Goal: Task Accomplishment & Management: Use online tool/utility

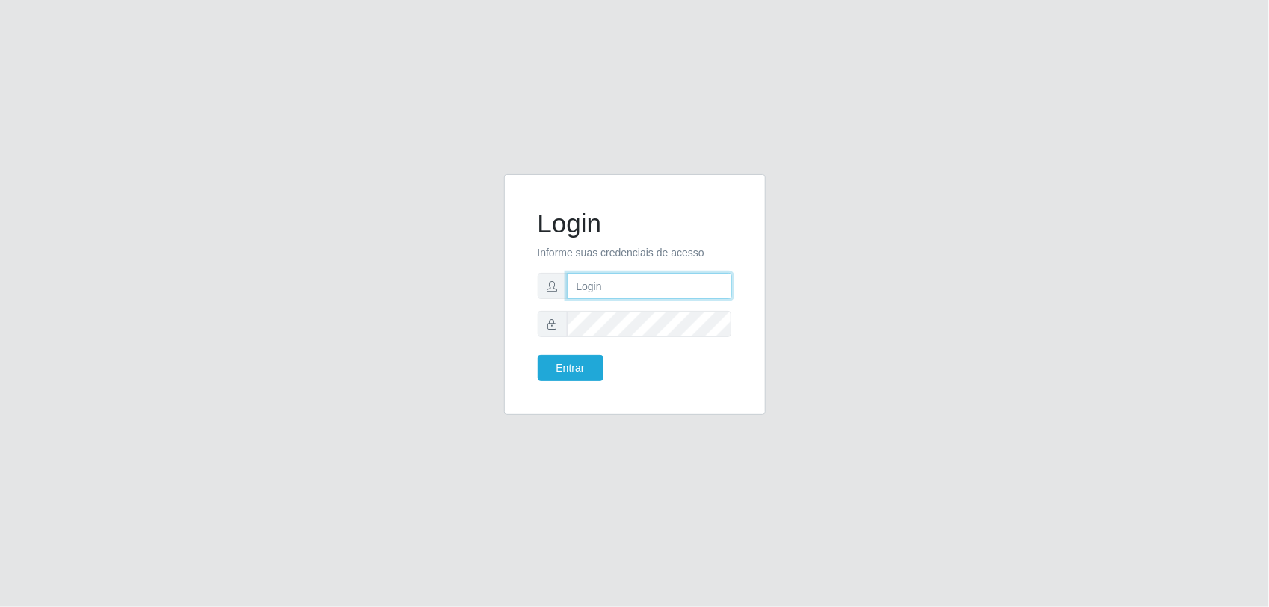
click at [630, 283] on input "text" at bounding box center [649, 286] width 165 height 26
type input "[PERSON_NAME][EMAIL_ADDRESS][DOMAIN_NAME]"
click at [538, 355] on button "Entrar" at bounding box center [571, 368] width 66 height 26
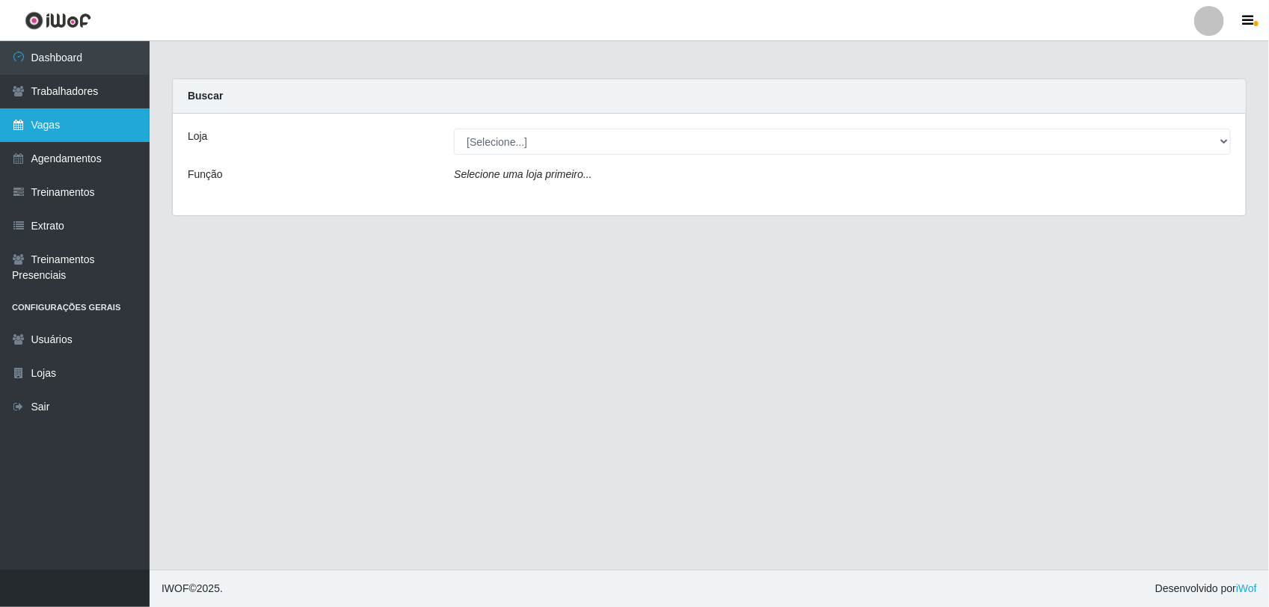
click at [91, 120] on link "Vagas" at bounding box center [75, 125] width 150 height 34
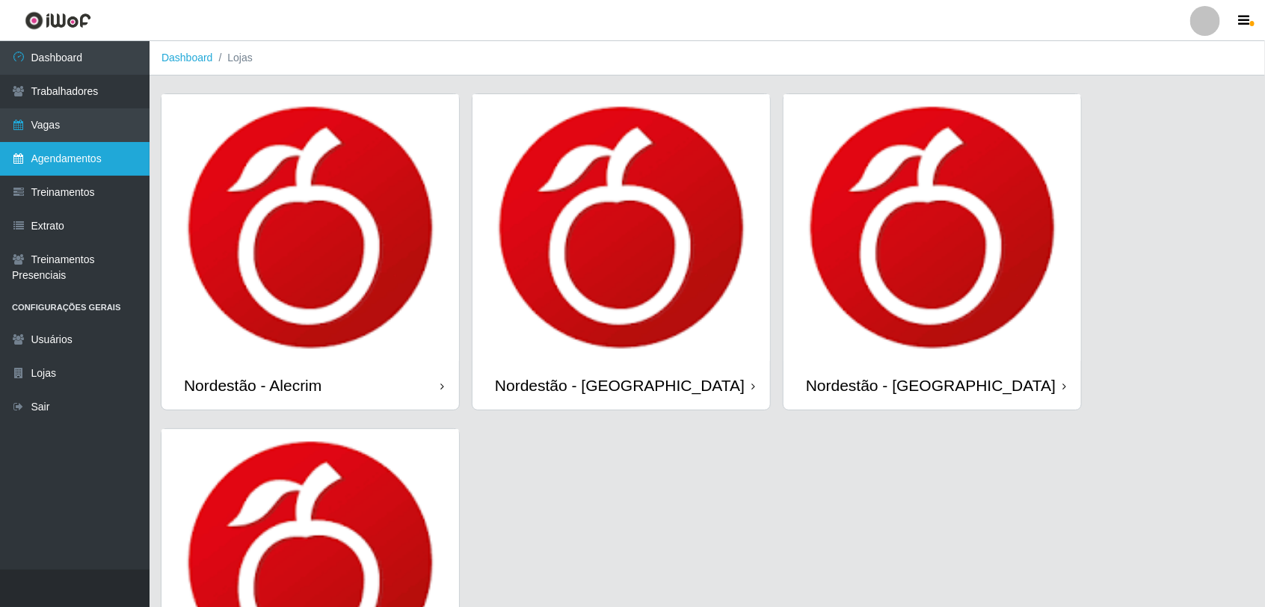
click at [76, 147] on link "Agendamentos" at bounding box center [75, 159] width 150 height 34
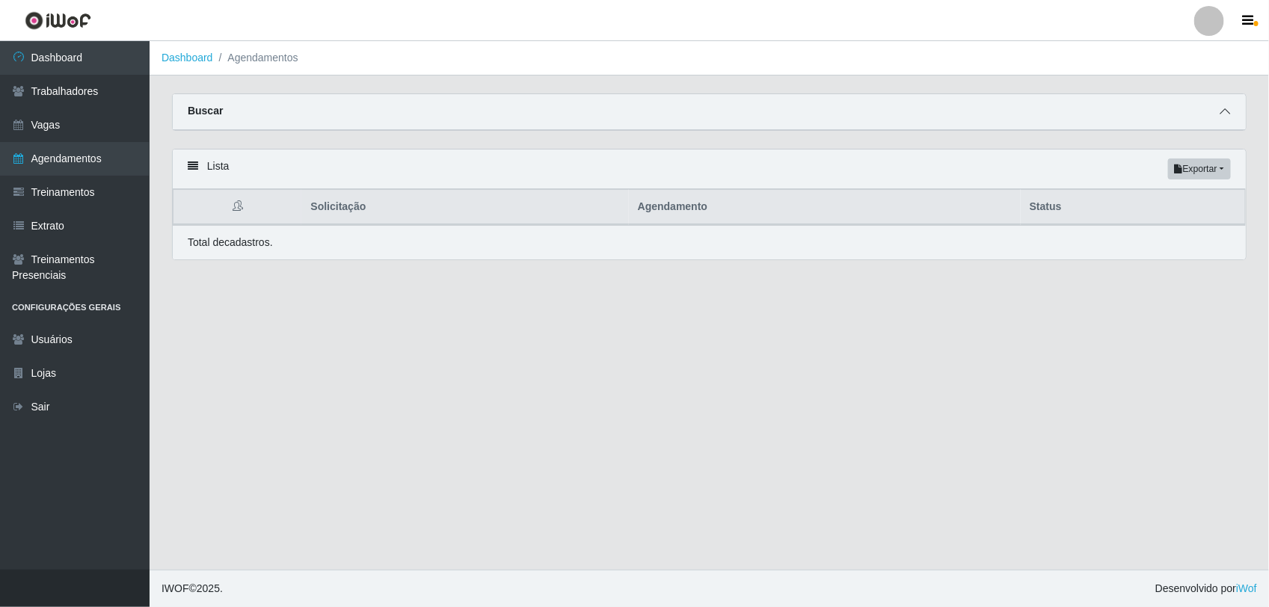
click at [1221, 110] on icon at bounding box center [1225, 111] width 10 height 10
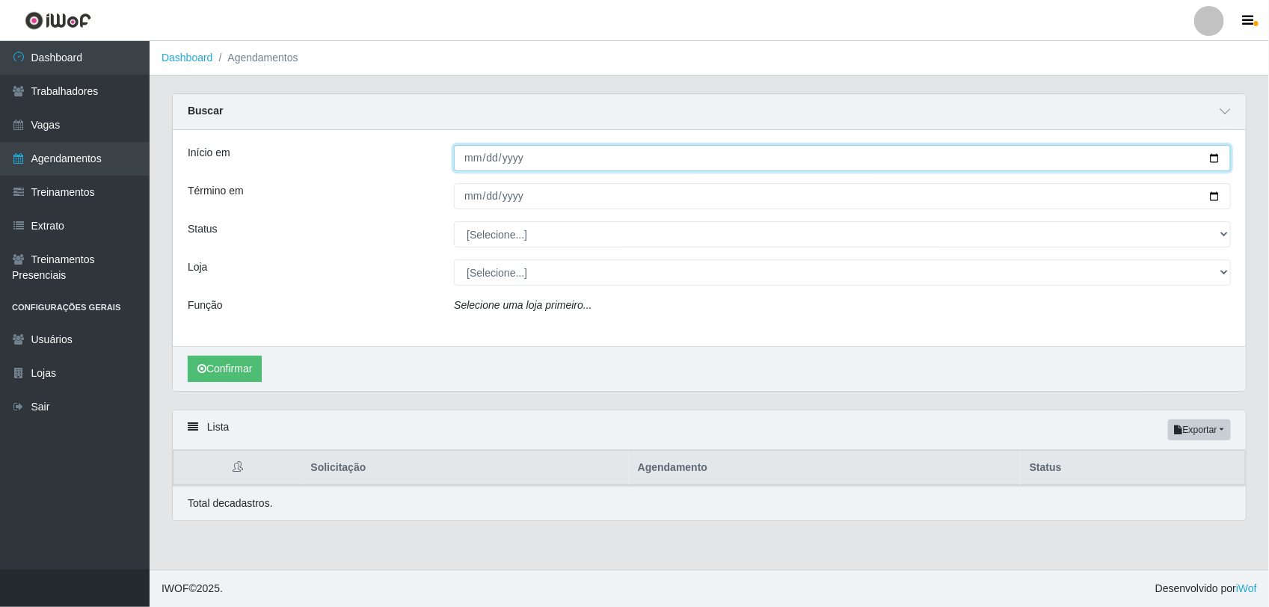
click at [467, 159] on input "Início em" at bounding box center [842, 158] width 777 height 26
type input "[DATE]"
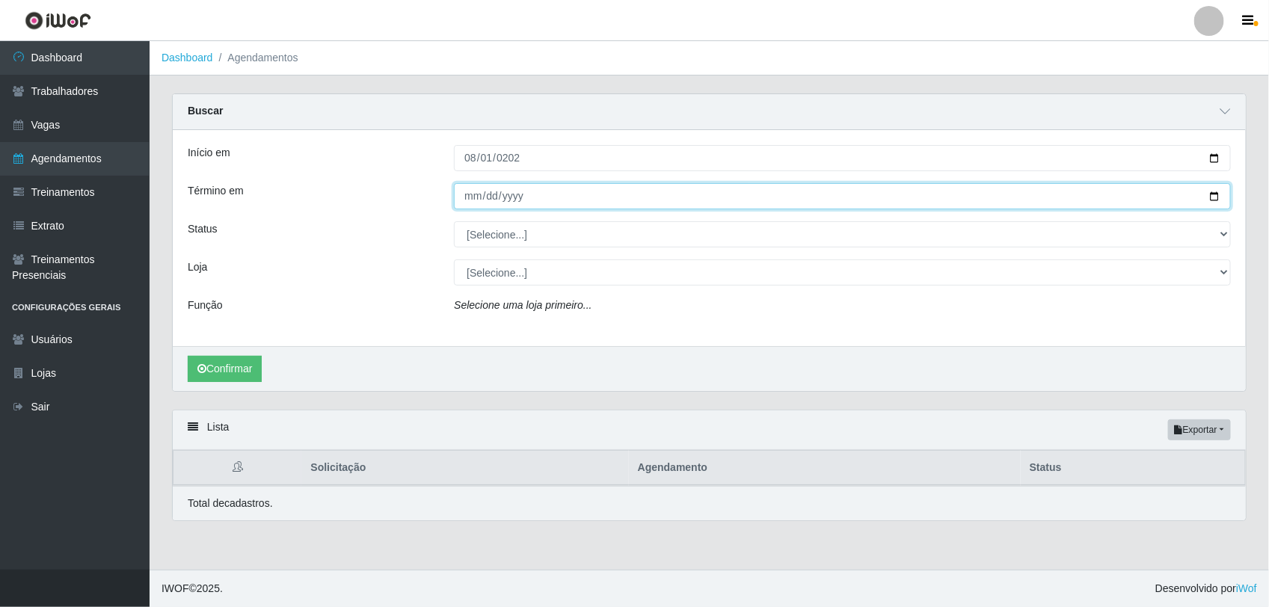
click at [572, 196] on input "Término em" at bounding box center [842, 196] width 777 height 26
type input "[DATE]"
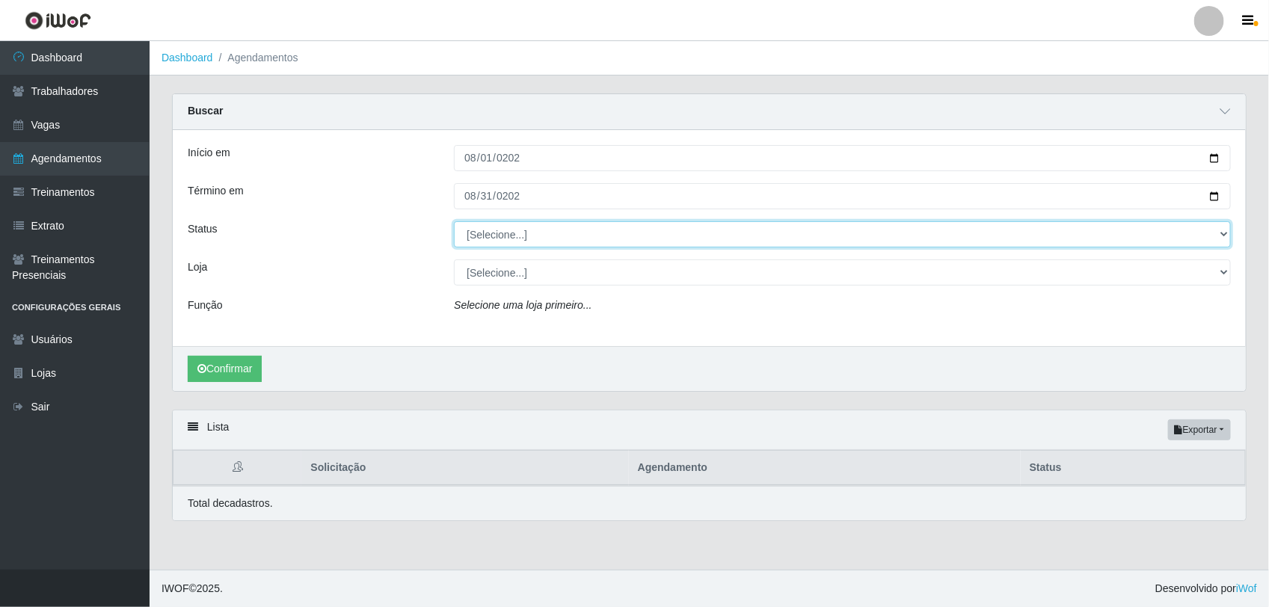
click at [505, 237] on select "[Selecione...] AGENDADO AGUARDANDO LIBERAR EM ANDAMENTO EM REVISÃO FINALIZADO C…" at bounding box center [842, 234] width 777 height 26
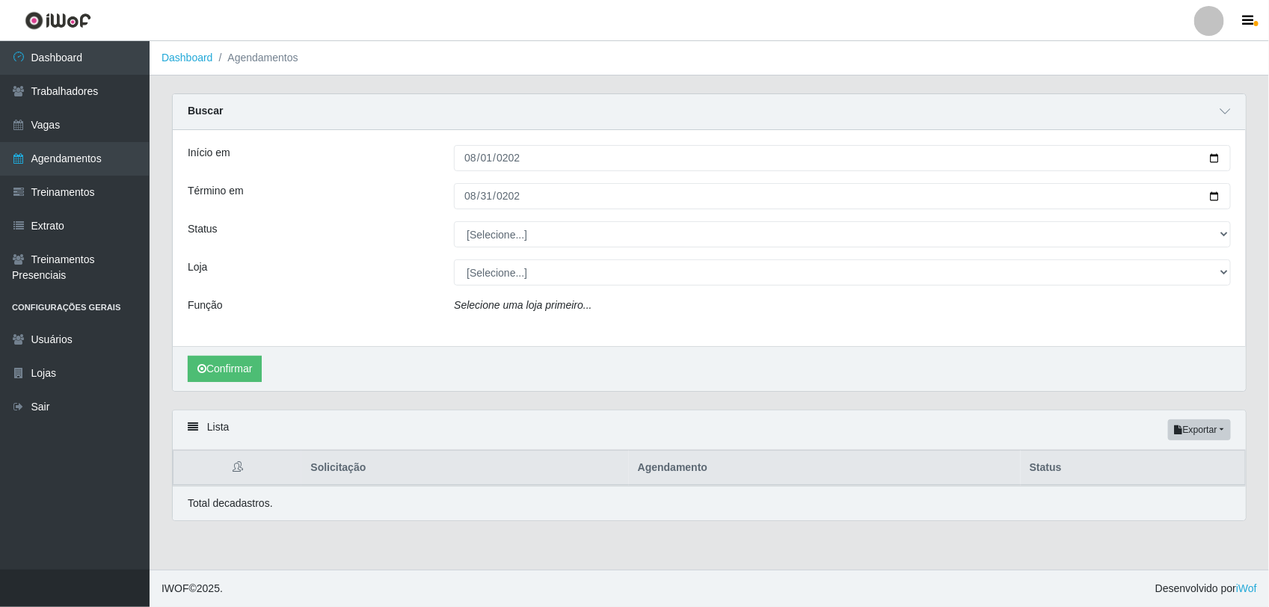
click at [349, 296] on div "Início em [DATE] Término em [DATE] Status [Selecione...] AGENDADO AGUARDANDO LI…" at bounding box center [709, 238] width 1073 height 216
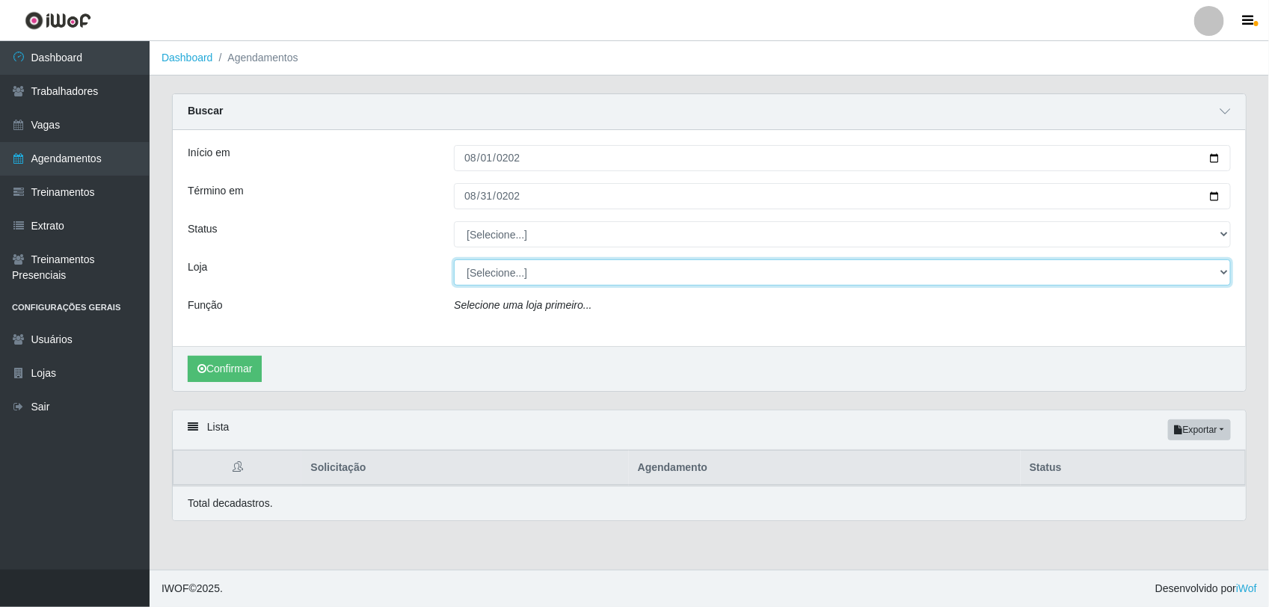
click at [480, 282] on select "[Selecione...] Nordestão - Alecrim Nordestão - [GEOGRAPHIC_DATA] Nordestão - [G…" at bounding box center [842, 273] width 777 height 26
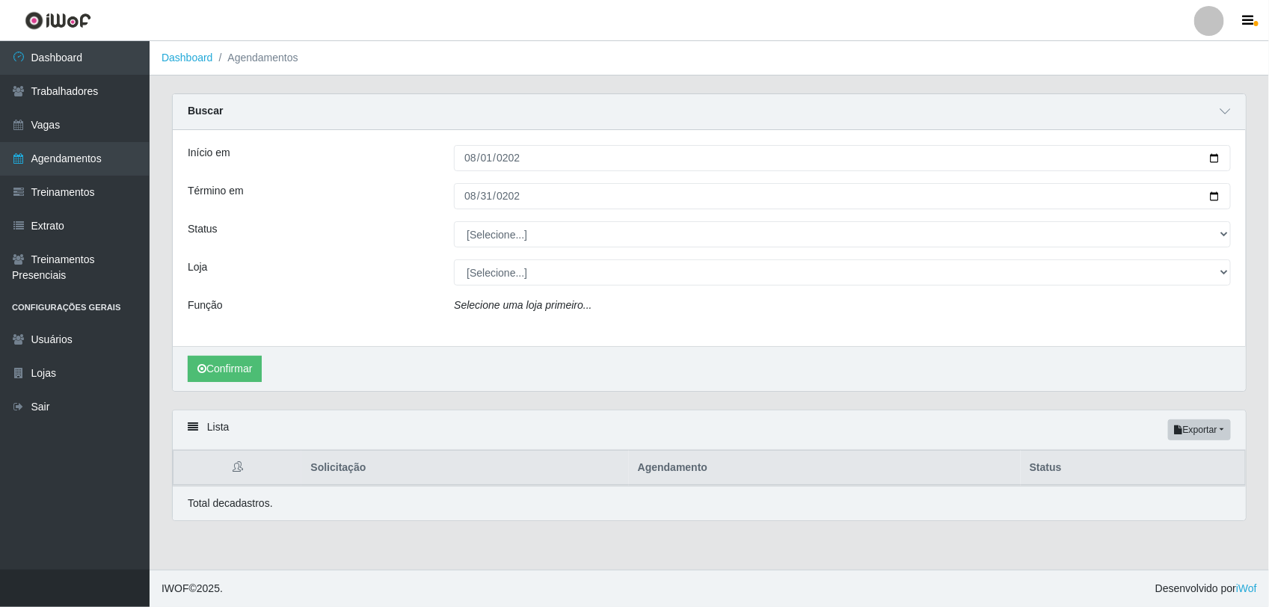
click at [330, 281] on div "Loja" at bounding box center [310, 273] width 266 height 26
click at [245, 367] on button "Confirmar" at bounding box center [225, 369] width 74 height 26
click at [212, 361] on button "Confirmar" at bounding box center [225, 369] width 74 height 26
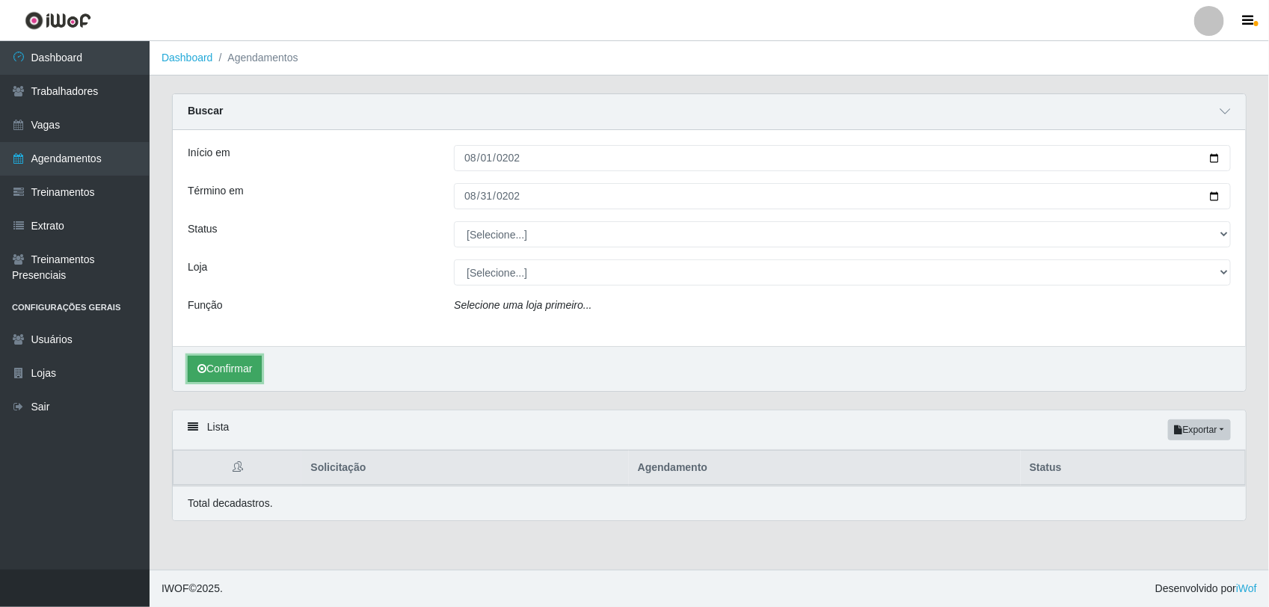
click at [212, 361] on button "Confirmar" at bounding box center [225, 369] width 74 height 26
click at [1182, 430] on button "Exportar" at bounding box center [1199, 430] width 63 height 21
click at [1165, 487] on button "Excel" at bounding box center [1172, 489] width 118 height 31
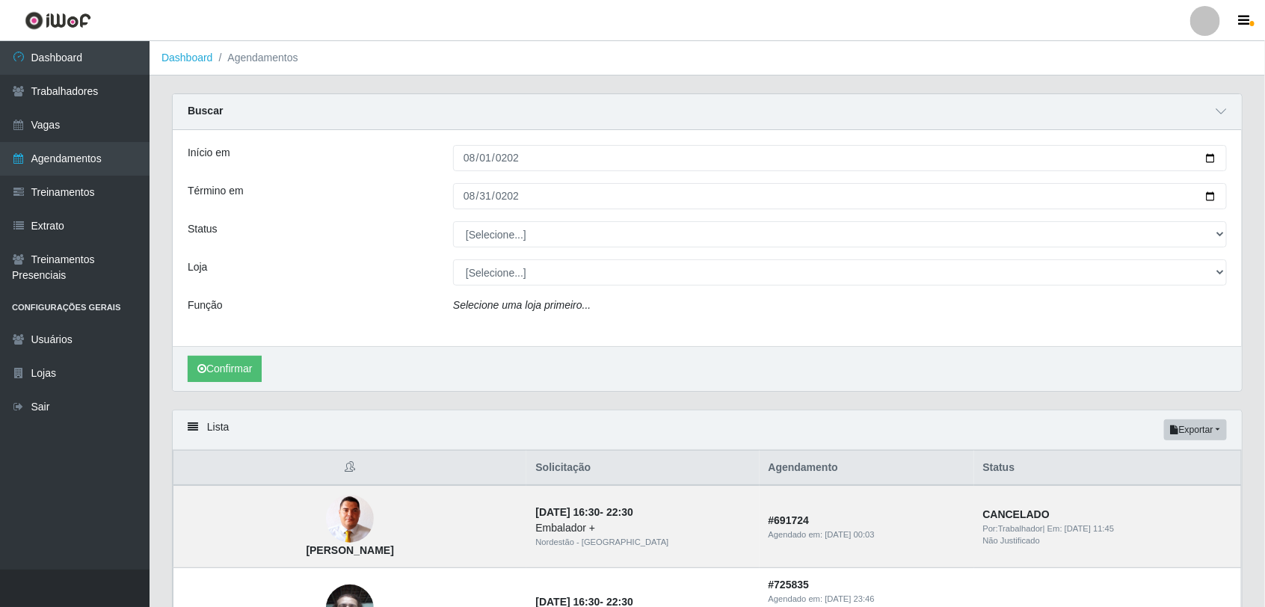
click at [513, 305] on icon "Selecione uma loja primeiro..." at bounding box center [522, 305] width 138 height 12
click at [507, 307] on icon "Selecione uma loja primeiro..." at bounding box center [522, 305] width 138 height 12
drag, startPoint x: 503, startPoint y: 307, endPoint x: 574, endPoint y: 304, distance: 71.1
click at [574, 304] on icon "Selecione uma loja primeiro..." at bounding box center [522, 305] width 138 height 12
drag, startPoint x: 574, startPoint y: 304, endPoint x: 473, endPoint y: 305, distance: 100.2
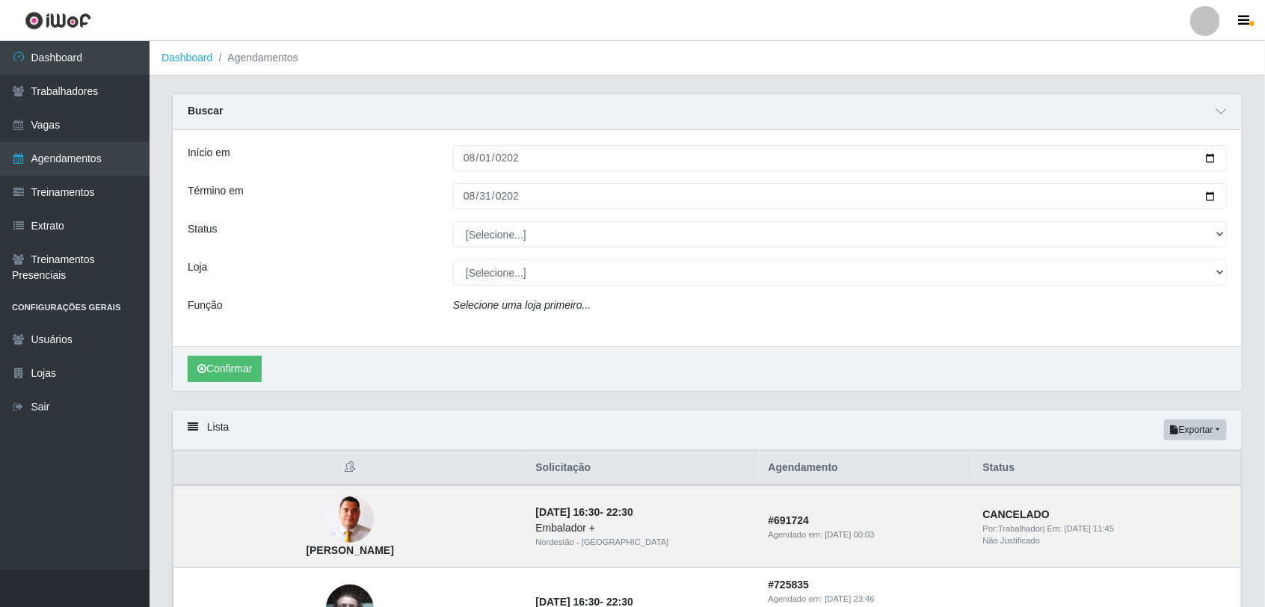
click at [473, 305] on icon "Selecione uma loja primeiro..." at bounding box center [522, 305] width 138 height 12
drag, startPoint x: 550, startPoint y: 310, endPoint x: 559, endPoint y: 310, distance: 8.2
click at [551, 310] on icon "Selecione uma loja primeiro..." at bounding box center [522, 305] width 138 height 12
click at [1251, 23] on span "button" at bounding box center [1253, 23] width 4 height 5
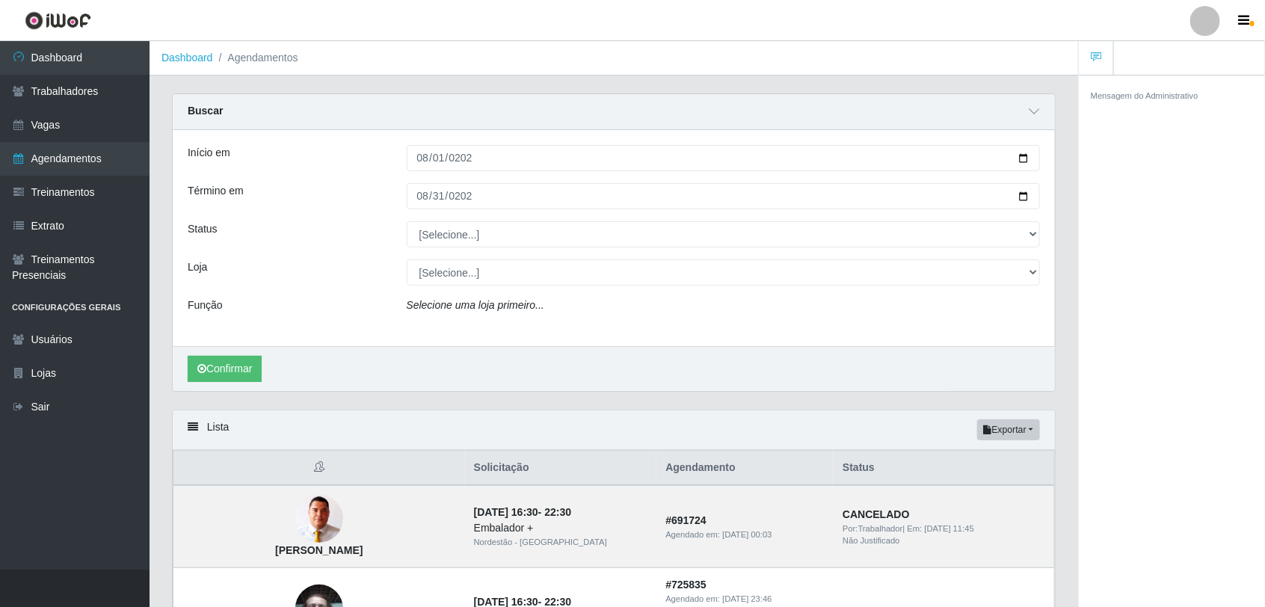
click at [1108, 58] on link at bounding box center [1096, 58] width 35 height 34
click at [1245, 17] on icon "button" at bounding box center [1244, 20] width 11 height 13
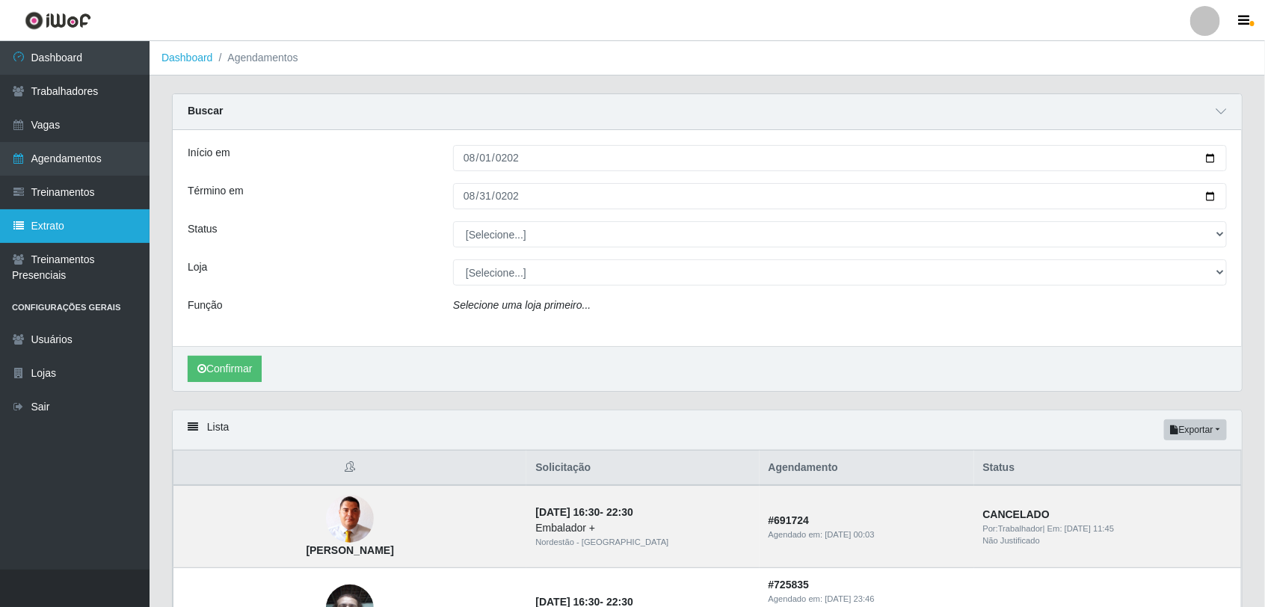
click at [76, 227] on link "Extrato" at bounding box center [75, 226] width 150 height 34
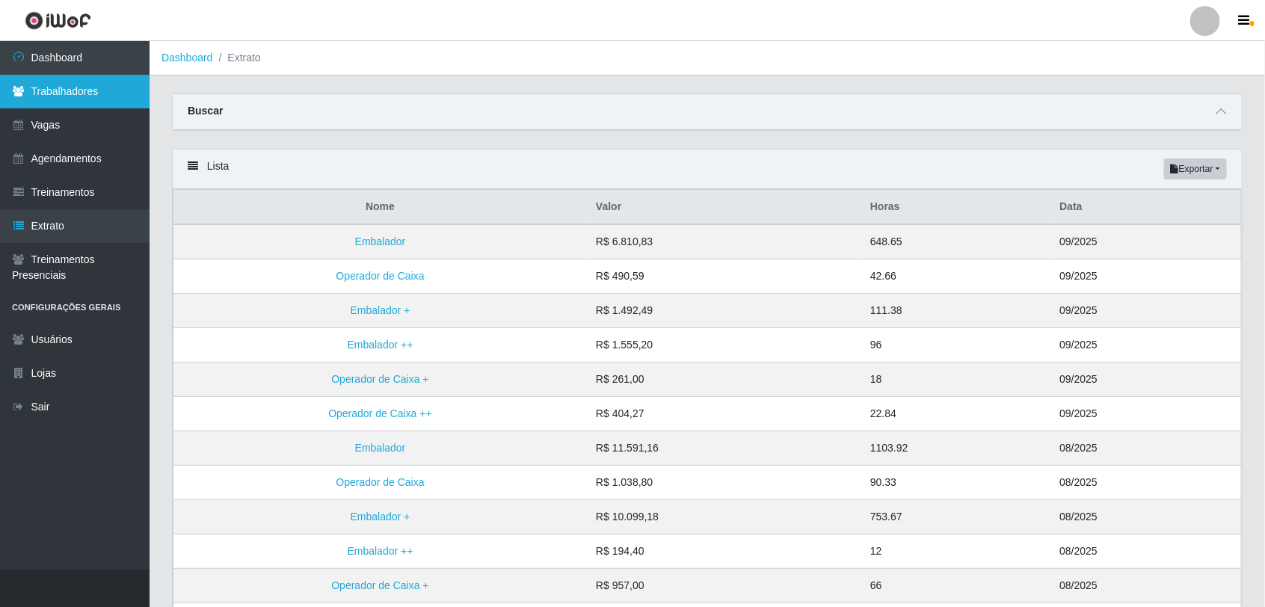
click at [65, 94] on link "Trabalhadores" at bounding box center [75, 92] width 150 height 34
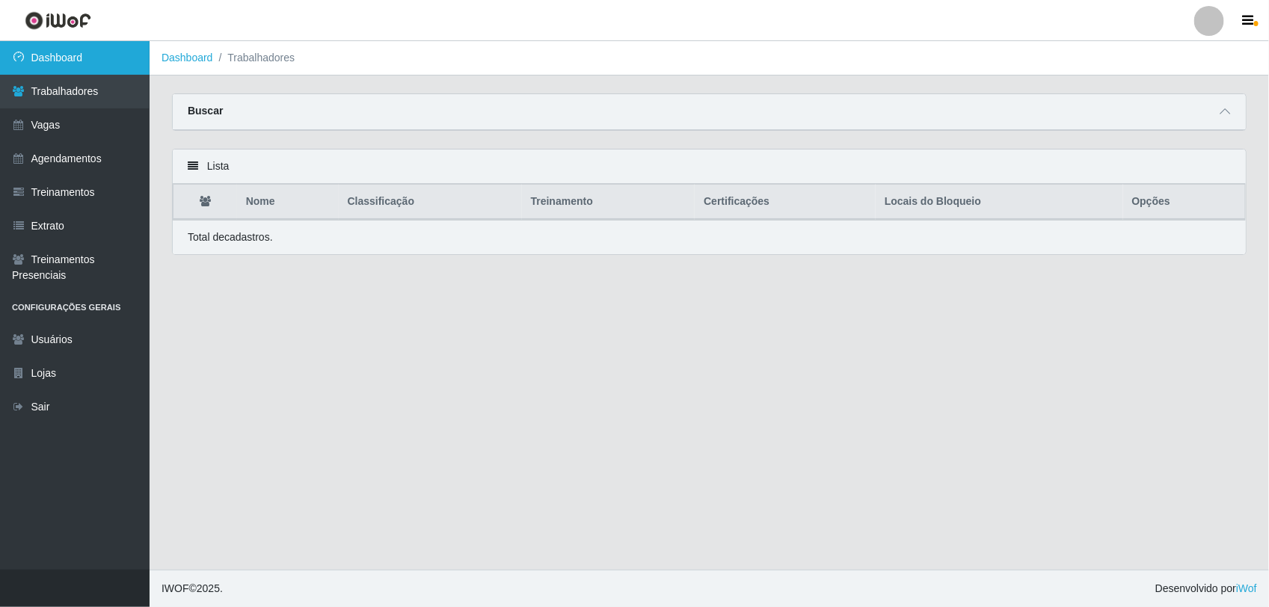
click at [73, 58] on link "Dashboard" at bounding box center [75, 58] width 150 height 34
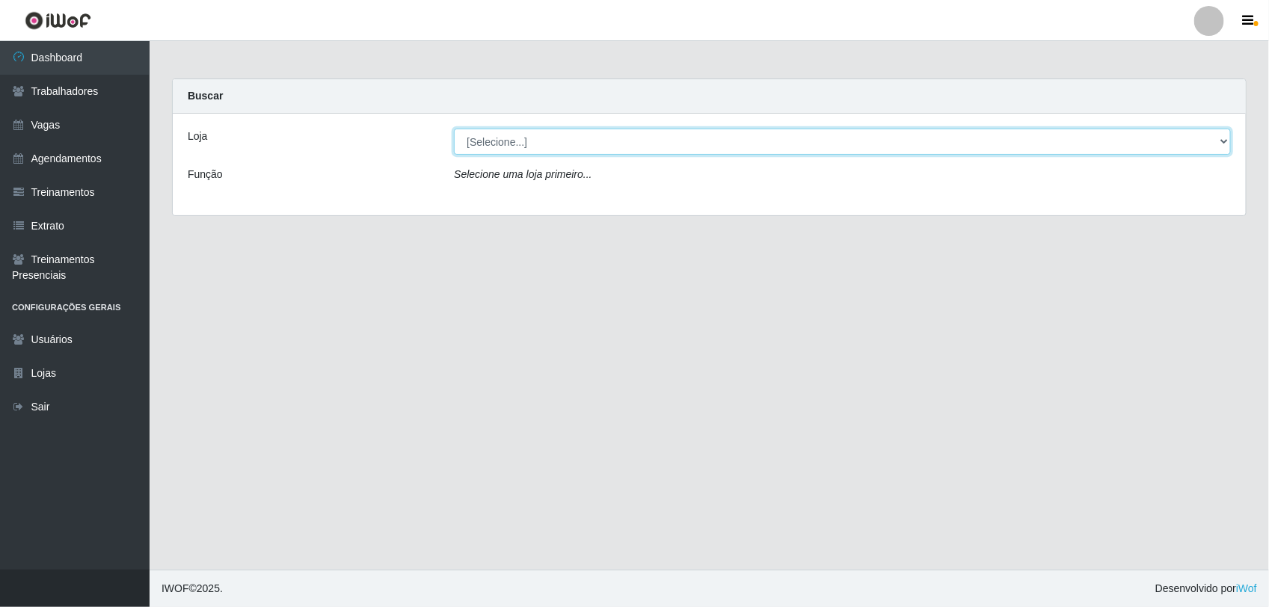
click at [541, 131] on select "[Selecione...] Nordestão - Alecrim Nordestão - [GEOGRAPHIC_DATA] Nordestão - [G…" at bounding box center [842, 142] width 777 height 26
click at [536, 147] on select "[Selecione...] Nordestão - Alecrim Nordestão - [GEOGRAPHIC_DATA] Nordestão - [G…" at bounding box center [842, 142] width 777 height 26
drag, startPoint x: 529, startPoint y: 129, endPoint x: 529, endPoint y: 140, distance: 11.2
click at [529, 136] on select "[Selecione...] Nordestão - Alecrim Nordestão - [GEOGRAPHIC_DATA] Nordestão - [G…" at bounding box center [842, 142] width 777 height 26
select select "453"
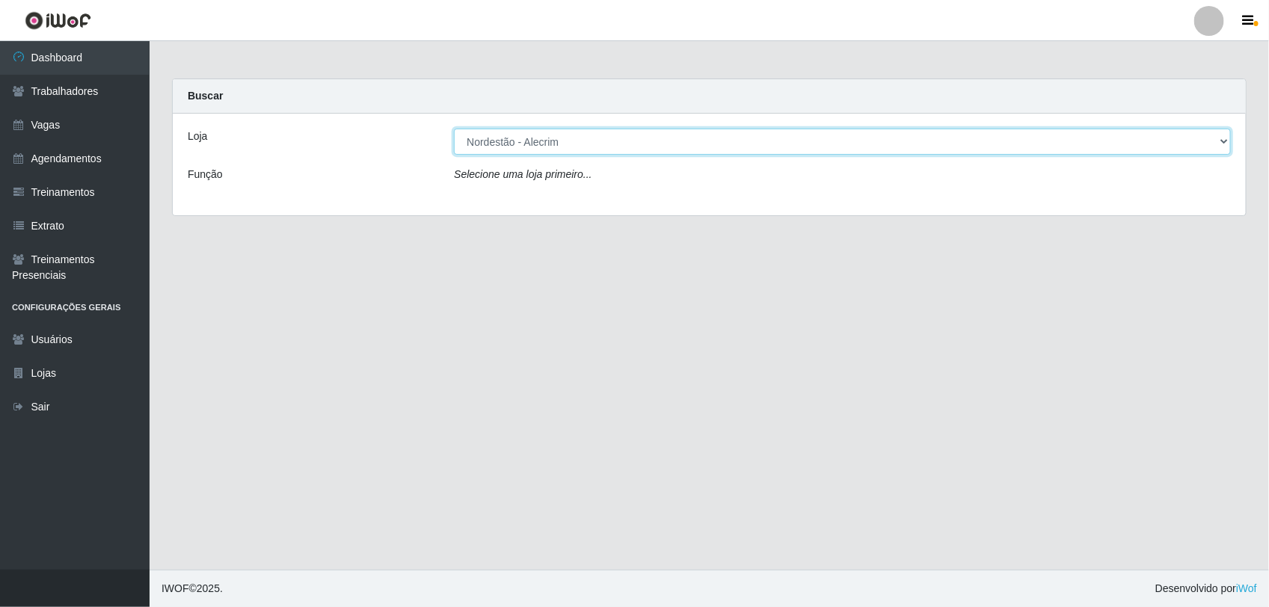
click at [454, 129] on select "[Selecione...] Nordestão - Alecrim Nordestão - [GEOGRAPHIC_DATA] Nordestão - [G…" at bounding box center [842, 142] width 777 height 26
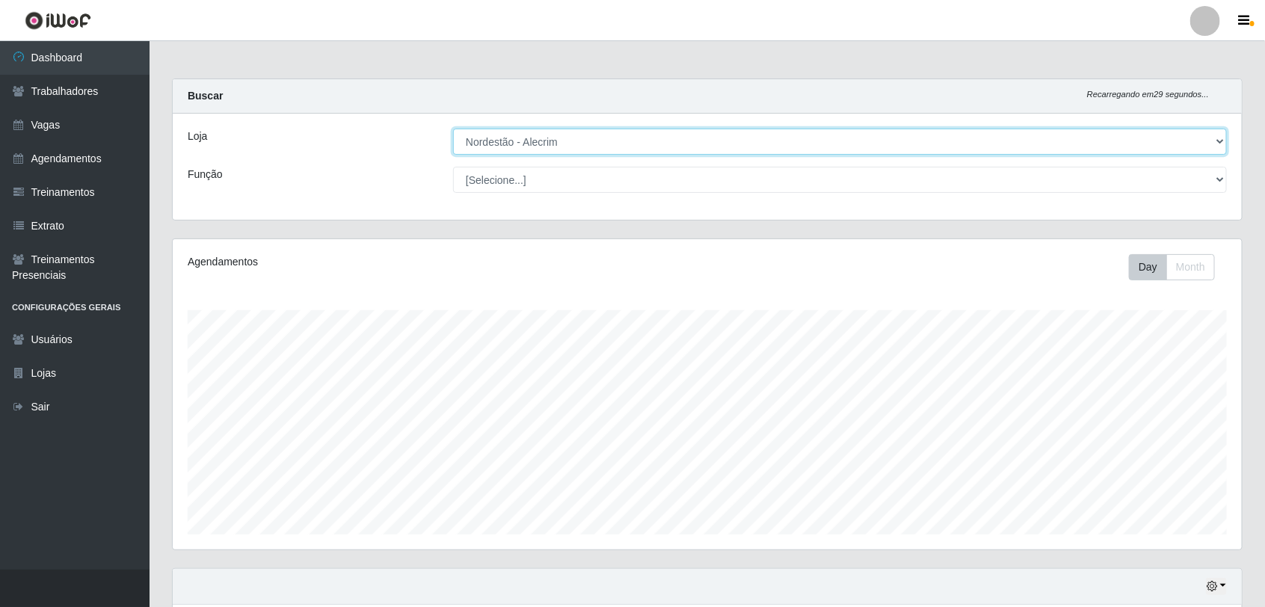
scroll to position [311, 1070]
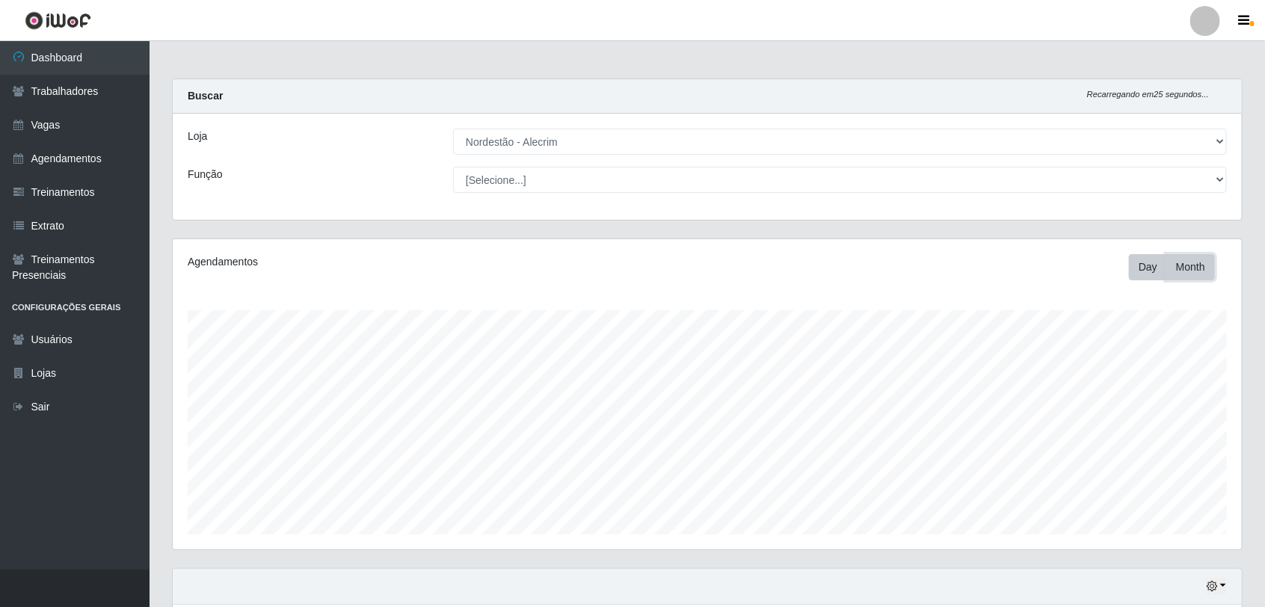
click at [1179, 270] on button "Month" at bounding box center [1191, 267] width 49 height 26
click at [1146, 266] on button "Day" at bounding box center [1148, 267] width 38 height 26
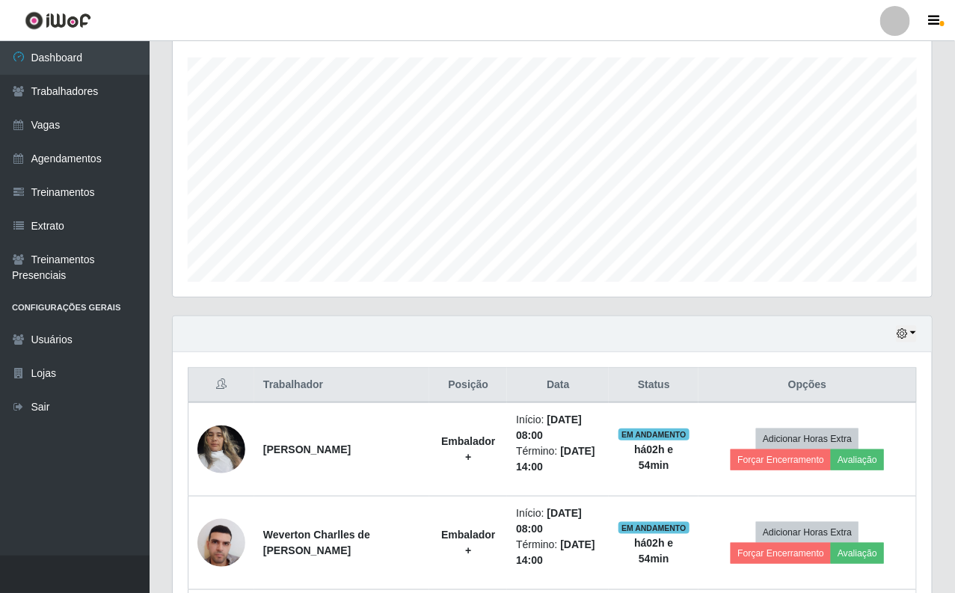
scroll to position [0, 0]
